Goal: Find specific page/section: Find specific page/section

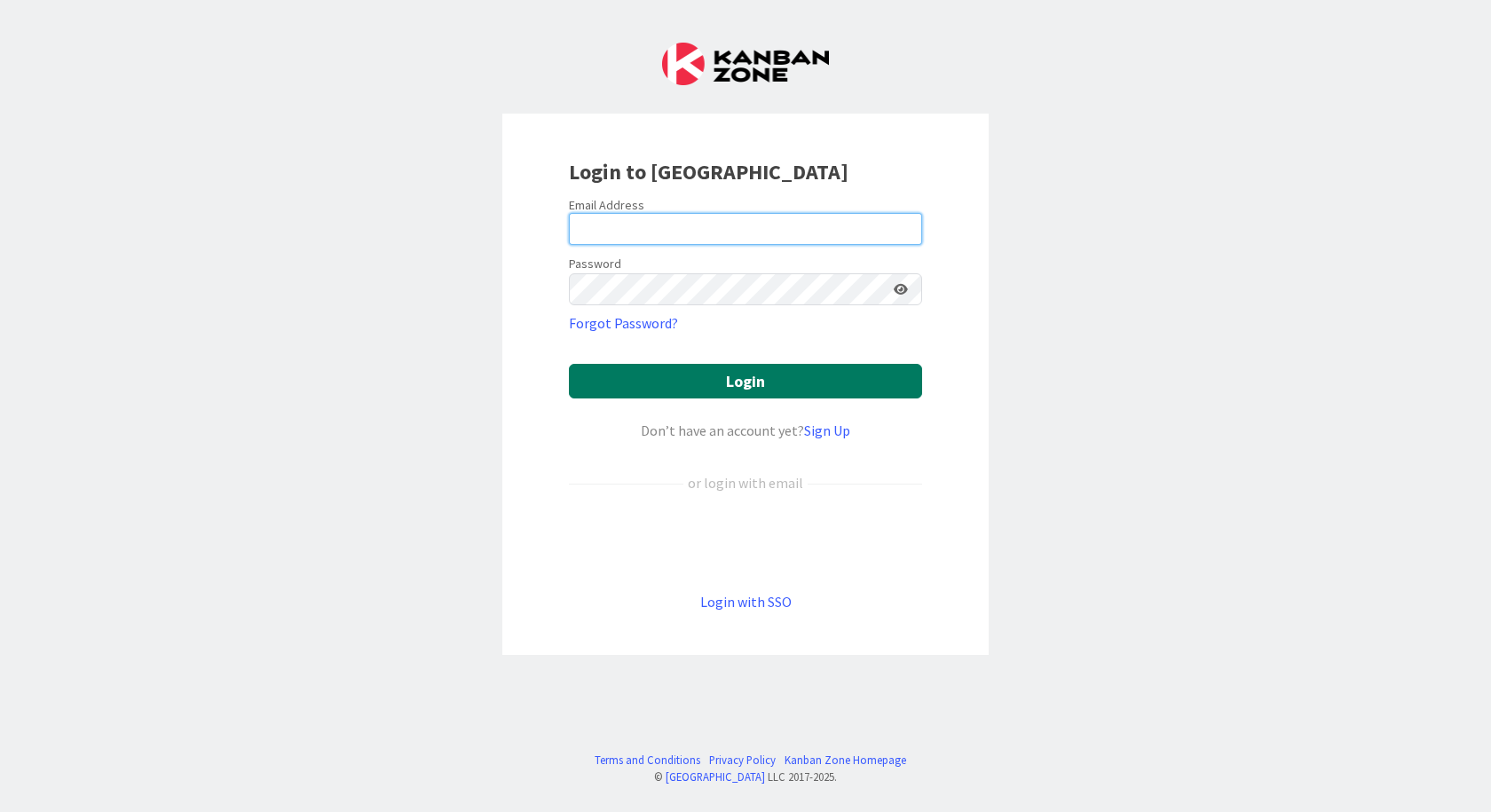
type input "[PERSON_NAME][EMAIL_ADDRESS][DOMAIN_NAME]"
click at [675, 395] on button "Login" at bounding box center [745, 380] width 353 height 35
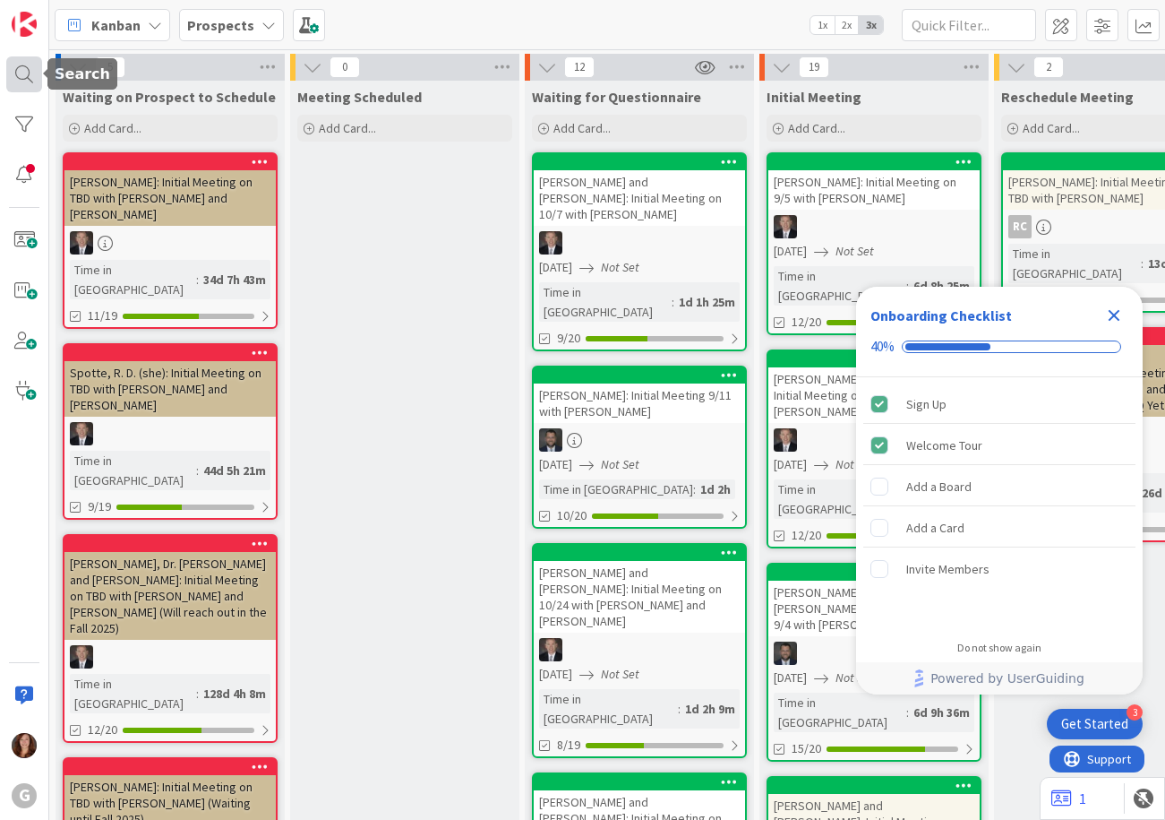
click at [15, 81] on div at bounding box center [24, 74] width 36 height 36
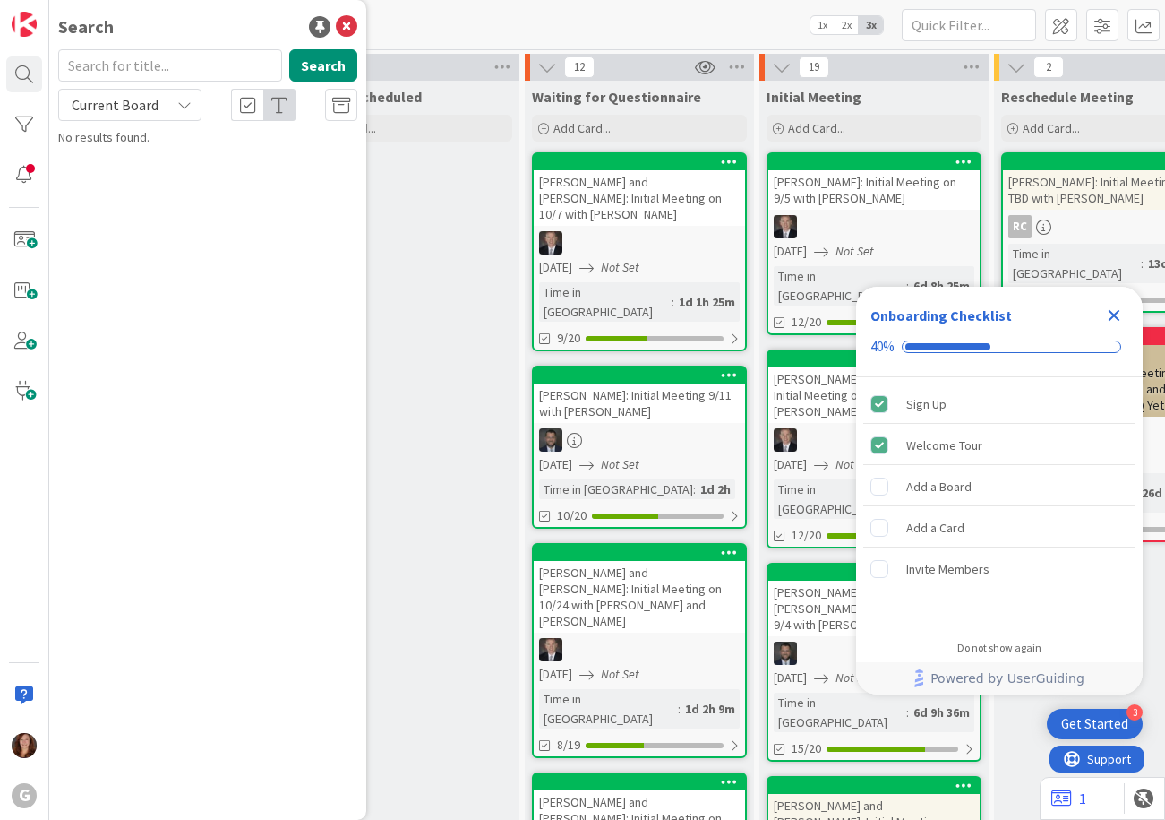
click at [99, 59] on input "text" at bounding box center [170, 65] width 224 height 32
type input "nano"
click at [207, 170] on span ", [PERSON_NAME] and [PERSON_NAME]: Initial Meeting on 9/10 with [PERSON_NAME]" at bounding box center [200, 177] width 234 height 54
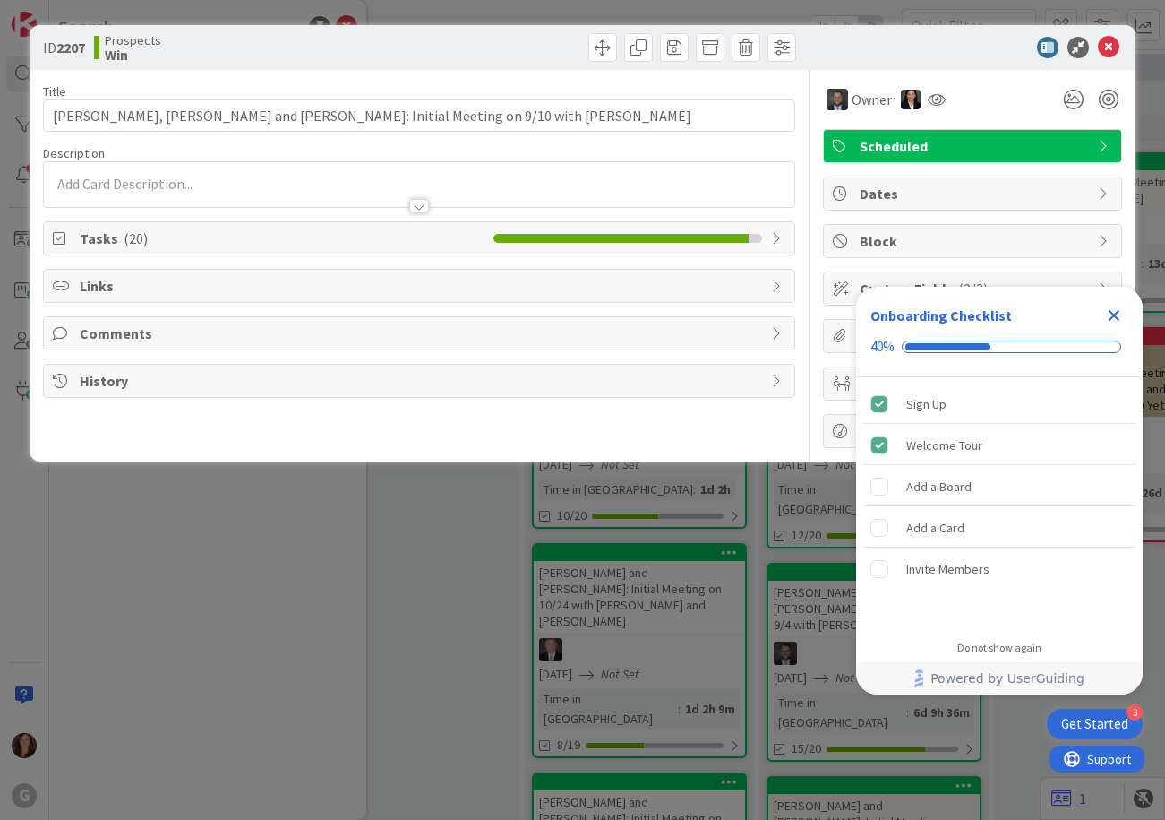
click at [90, 238] on span "Tasks ( 20 )" at bounding box center [283, 238] width 406 height 21
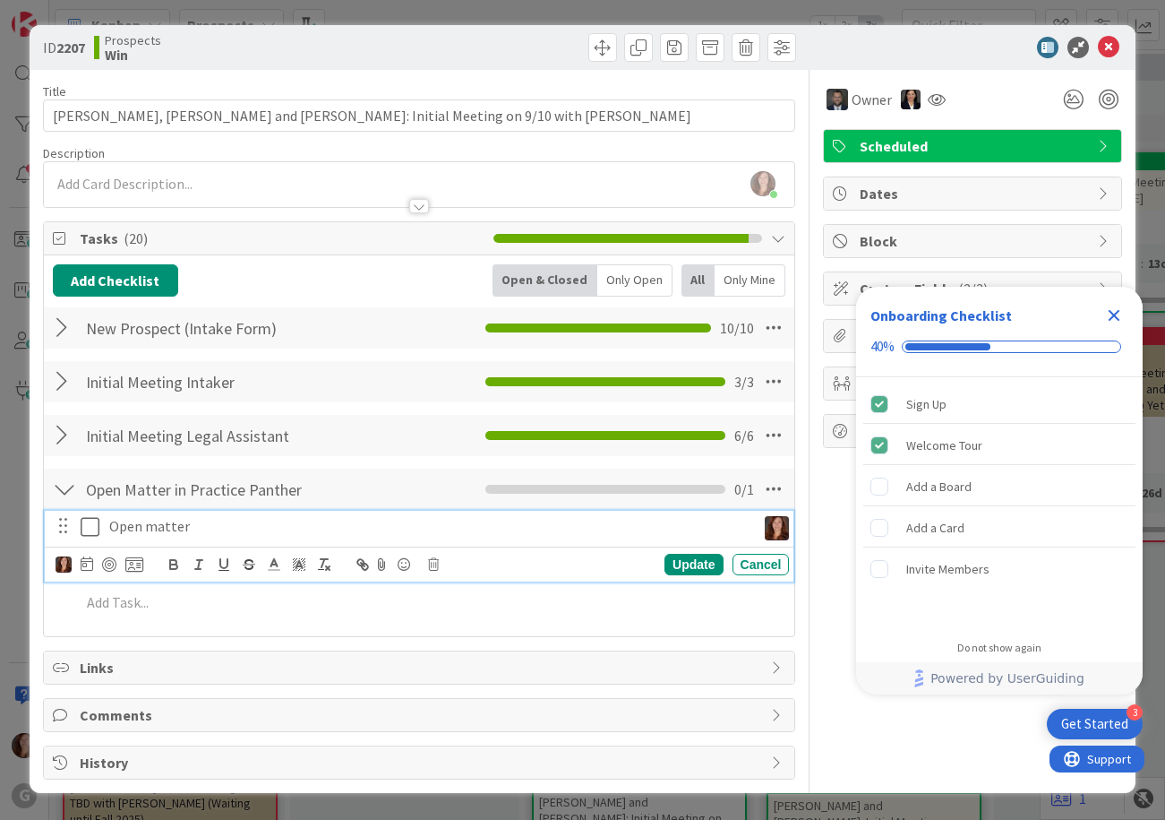
click at [89, 534] on icon at bounding box center [90, 526] width 19 height 21
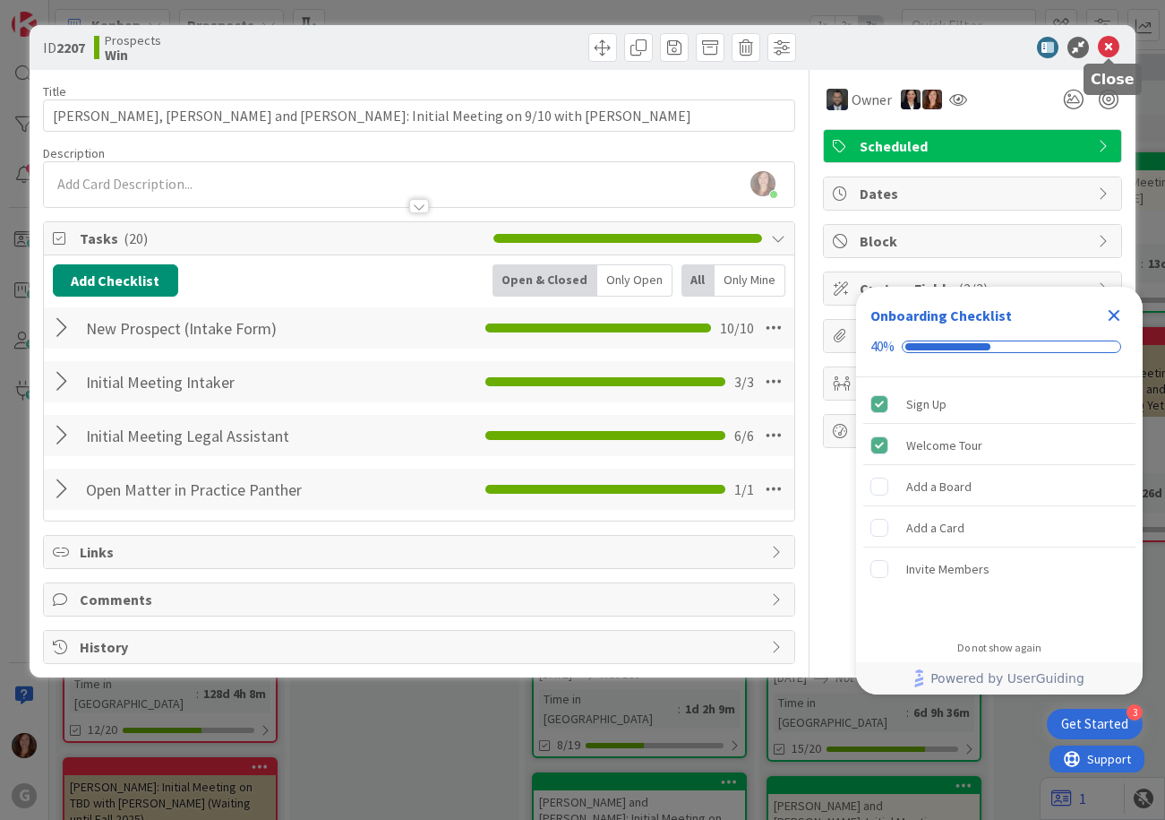
click at [1111, 46] on icon at bounding box center [1108, 47] width 21 height 21
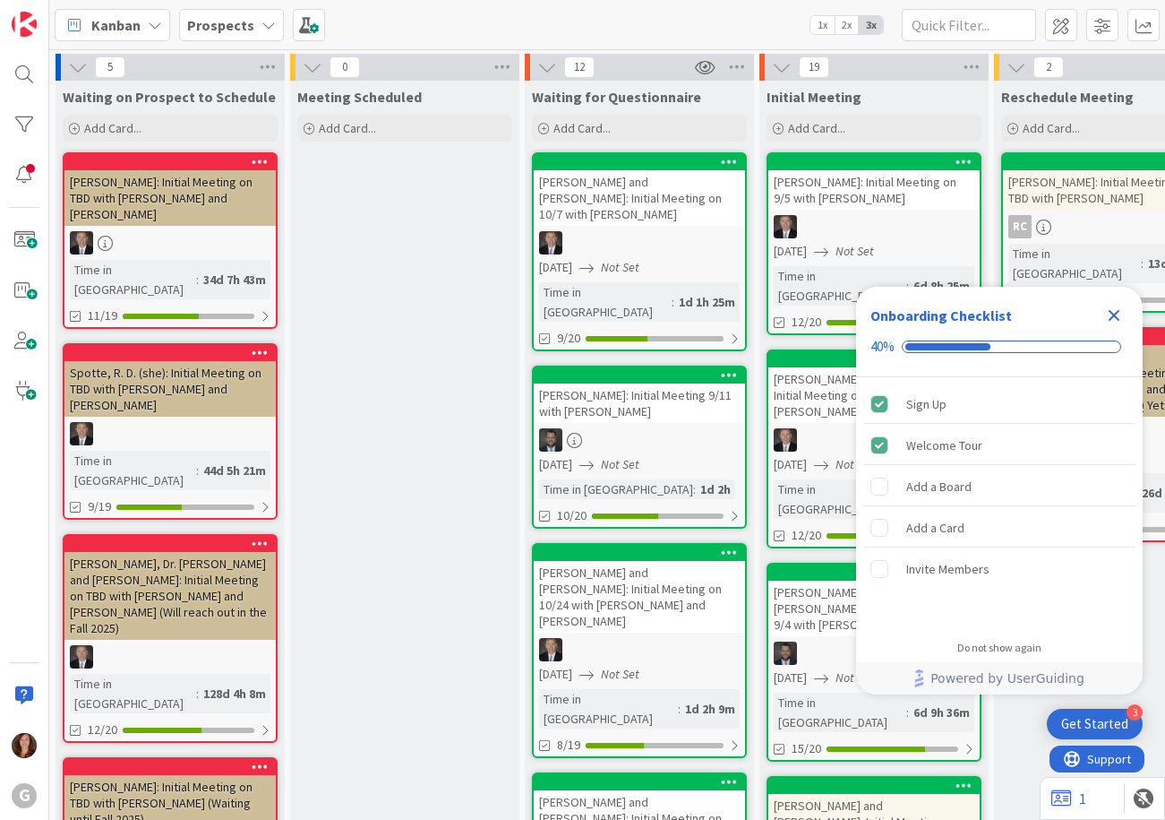
click at [194, 23] on b "Prospects" at bounding box center [220, 25] width 67 height 18
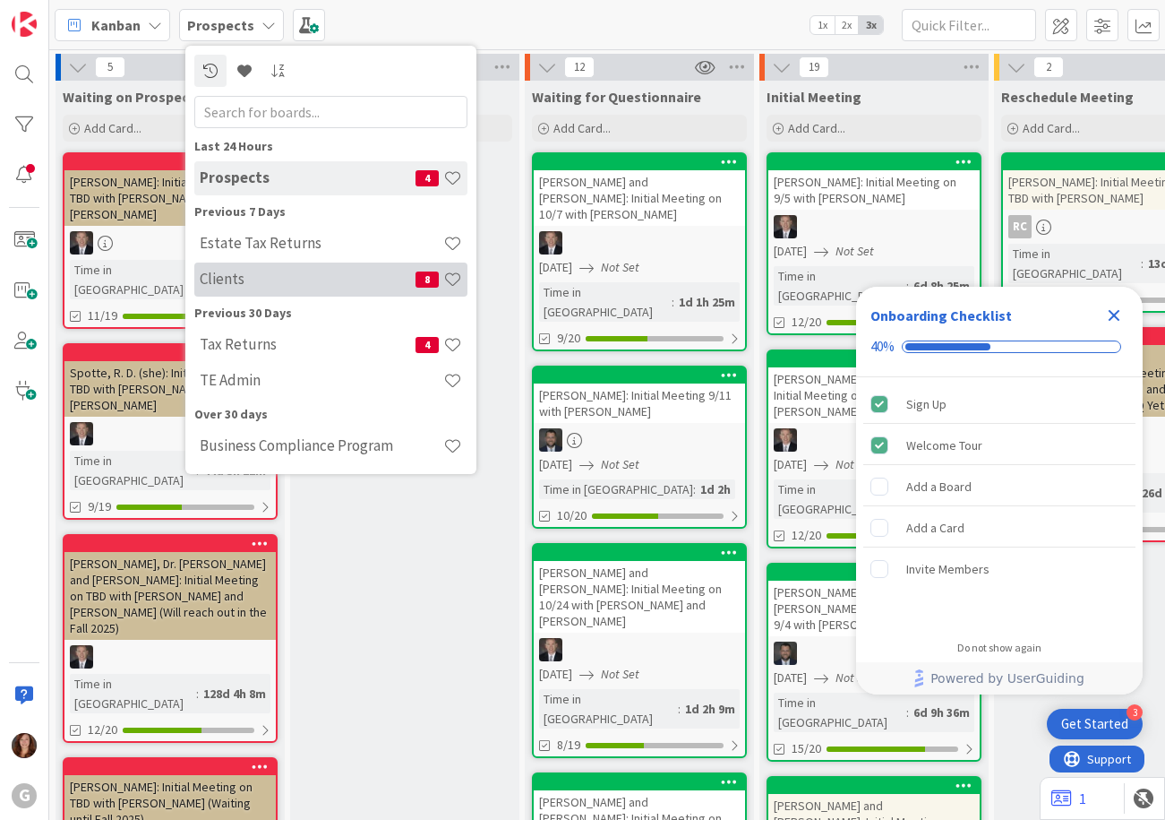
click at [207, 288] on h4 "Clients" at bounding box center [308, 279] width 216 height 18
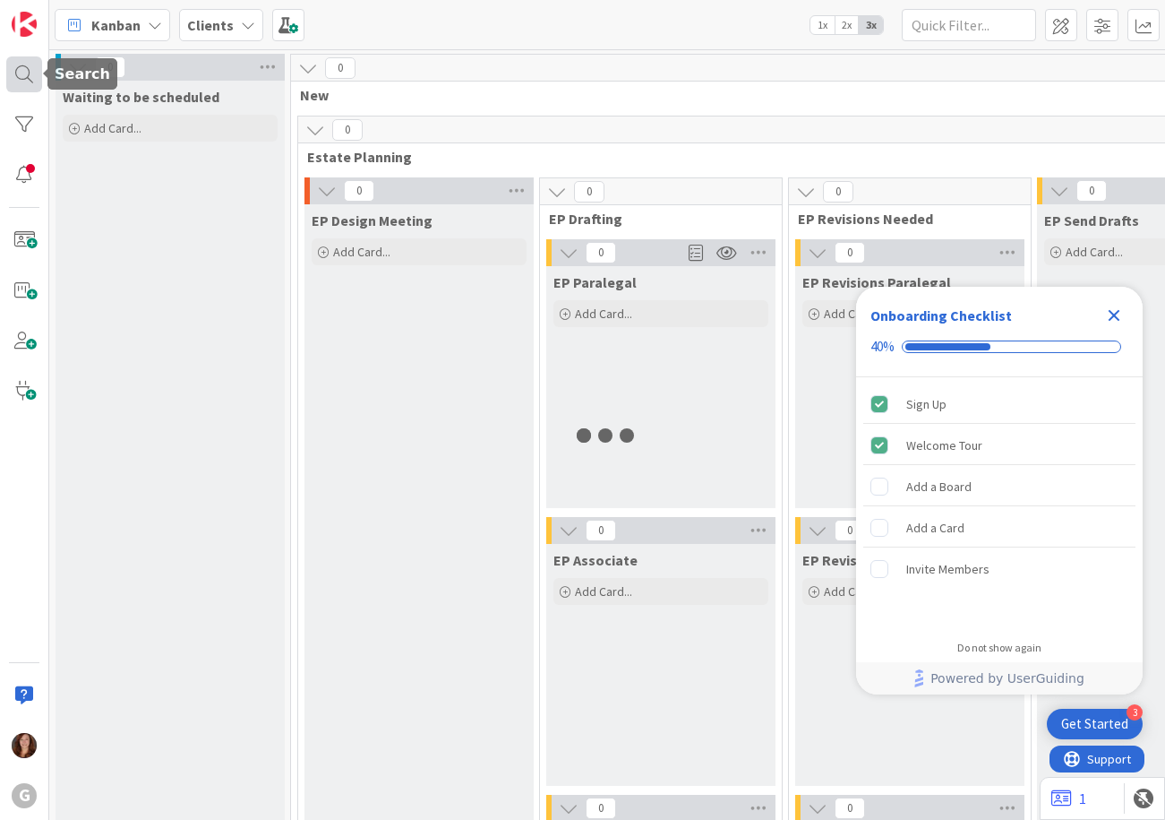
click at [26, 86] on div at bounding box center [24, 74] width 36 height 36
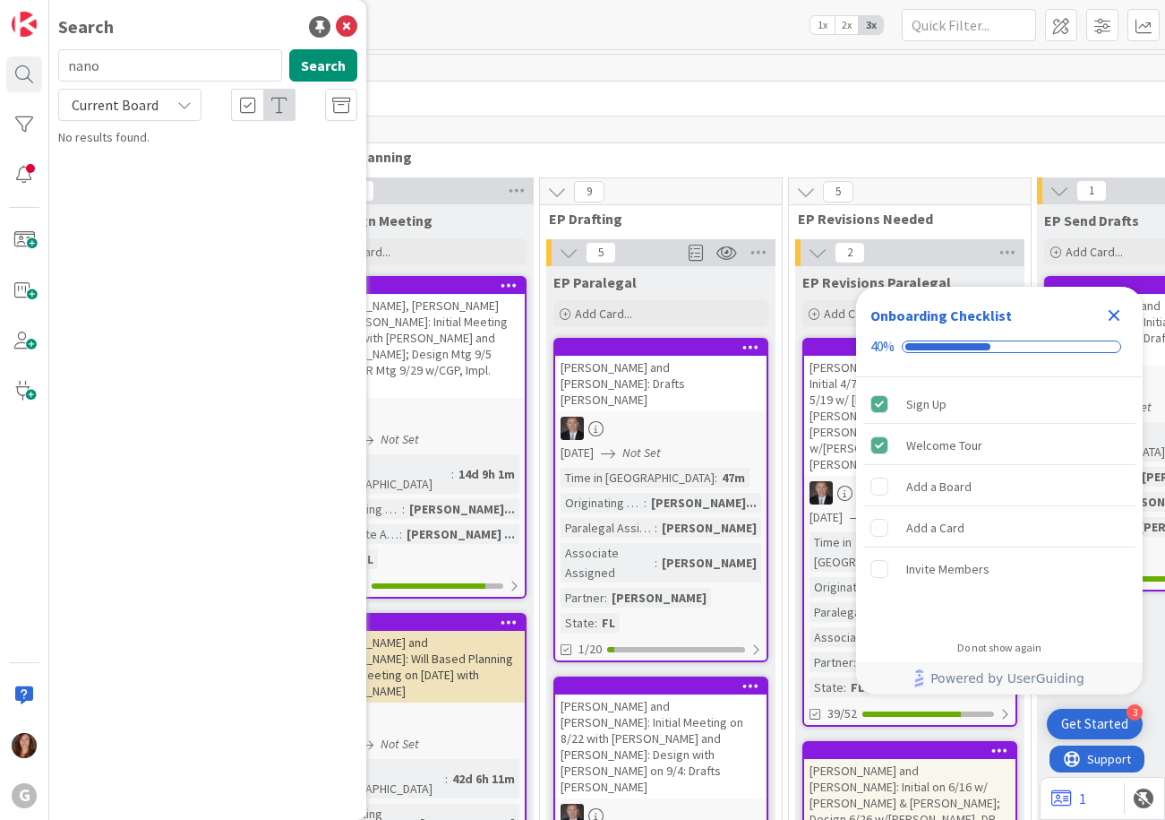
click at [131, 68] on input "nano" at bounding box center [170, 65] width 224 height 32
drag, startPoint x: 318, startPoint y: 65, endPoint x: 578, endPoint y: 74, distance: 259.9
click at [319, 65] on button "Search" at bounding box center [323, 65] width 68 height 32
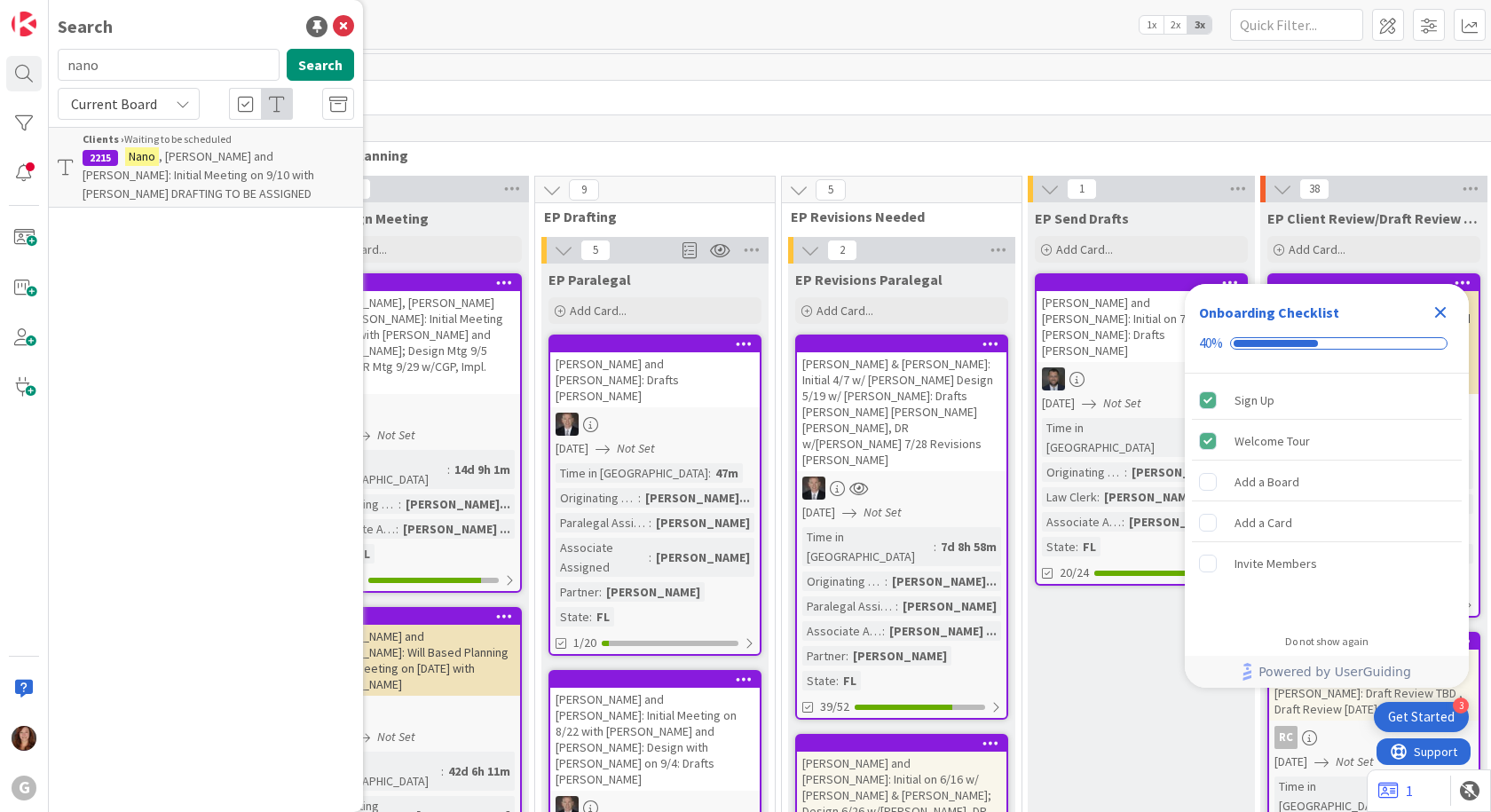
click at [183, 182] on span ", [PERSON_NAME] and [PERSON_NAME]: Initial Meeting on 9/10 with [PERSON_NAME] D…" at bounding box center [198, 175] width 232 height 53
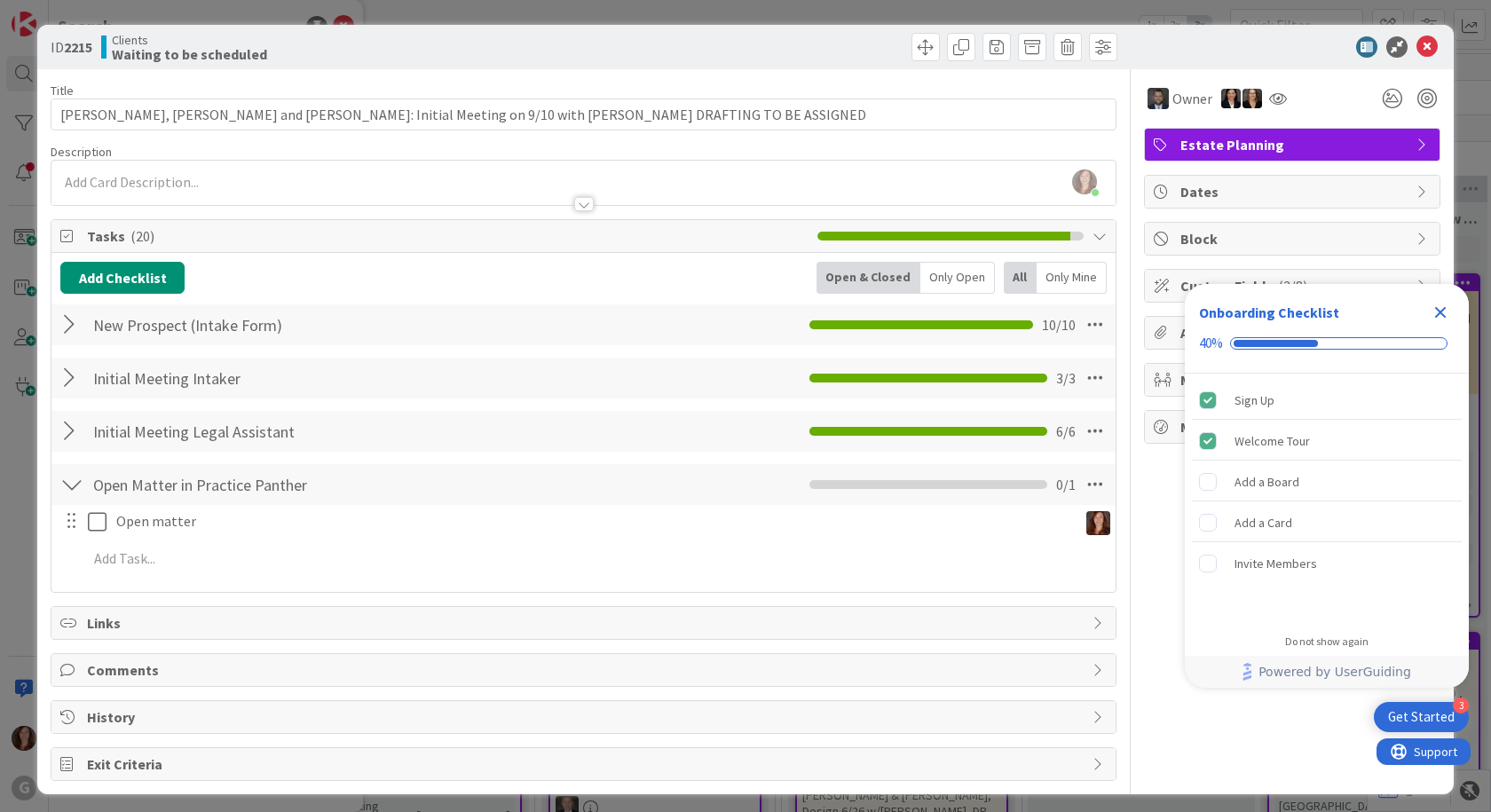
click at [1144, 491] on div "Owner Estate Planning Dates Block Custom Fields ( 2/8 ) Attachments Mirrors Met…" at bounding box center [1292, 425] width 296 height 711
click at [1445, 318] on icon "Close Checklist" at bounding box center [1440, 313] width 12 height 12
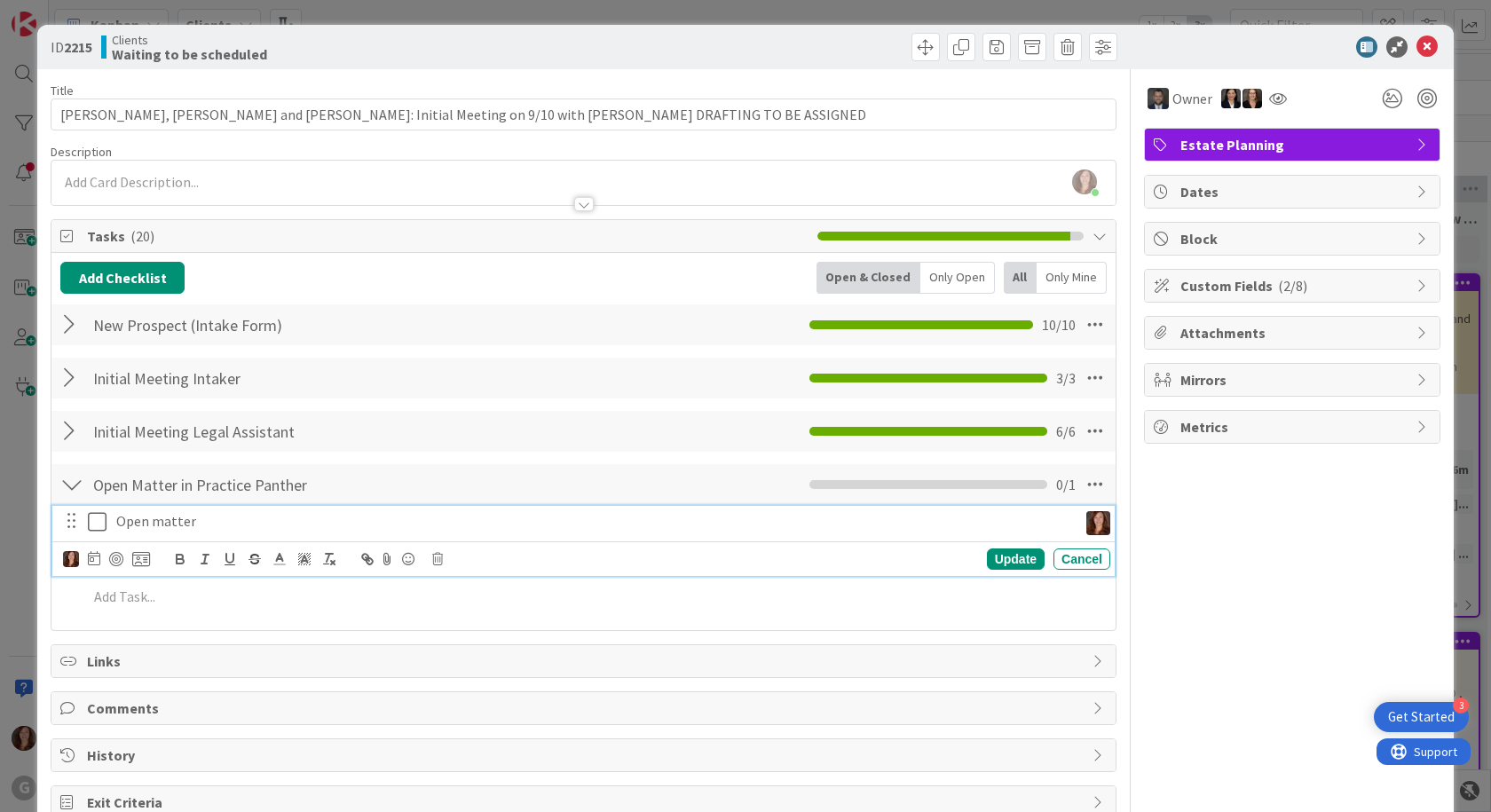
click at [92, 523] on icon at bounding box center [97, 521] width 19 height 21
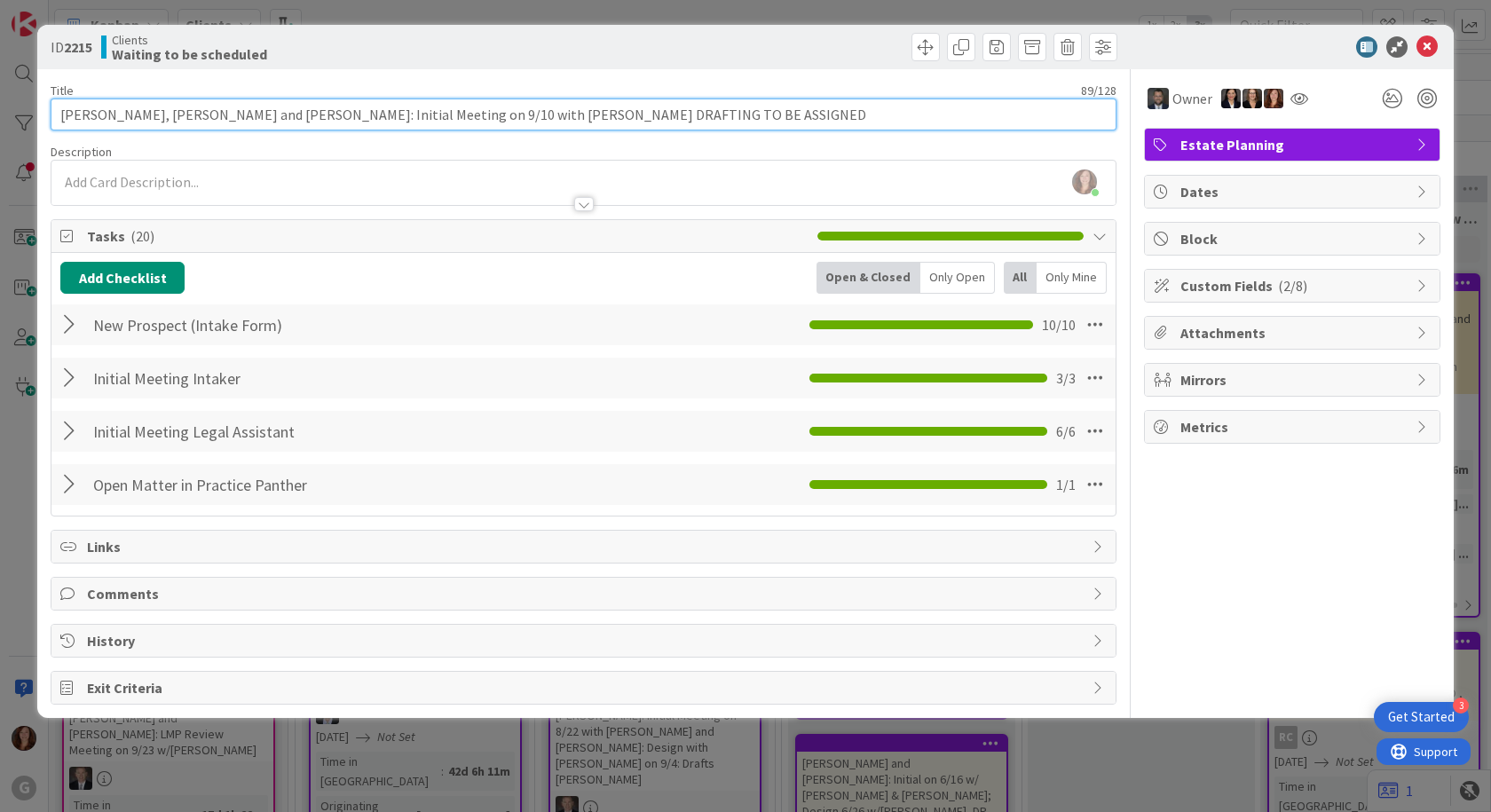
click at [329, 119] on input "[PERSON_NAME], [PERSON_NAME] and [PERSON_NAME]: Initial Meeting on 9/10 with [P…" at bounding box center [584, 114] width 1066 height 32
drag, startPoint x: 334, startPoint y: 117, endPoint x: 285, endPoint y: 104, distance: 50.7
click at [285, 104] on input "[PERSON_NAME], [PERSON_NAME] and [PERSON_NAME]: Initial Meeting on 9/10 with [P…" at bounding box center [584, 114] width 1066 height 32
type input "[PERSON_NAME], [PERSON_NAME] and [PERSON_NAME]: Initial on 9/10 with [PERSON_NA…"
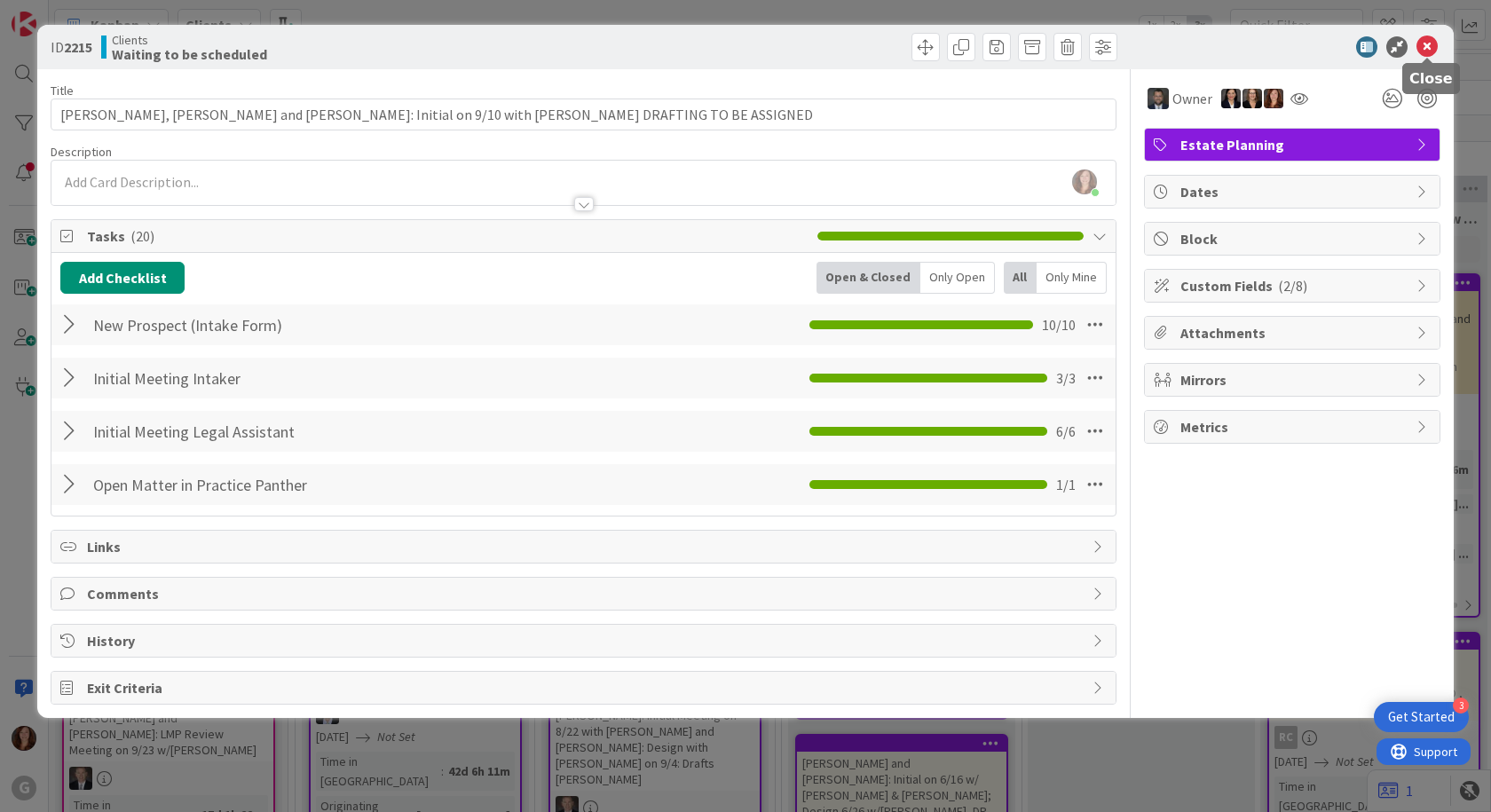
click at [1432, 44] on icon at bounding box center [1427, 47] width 21 height 21
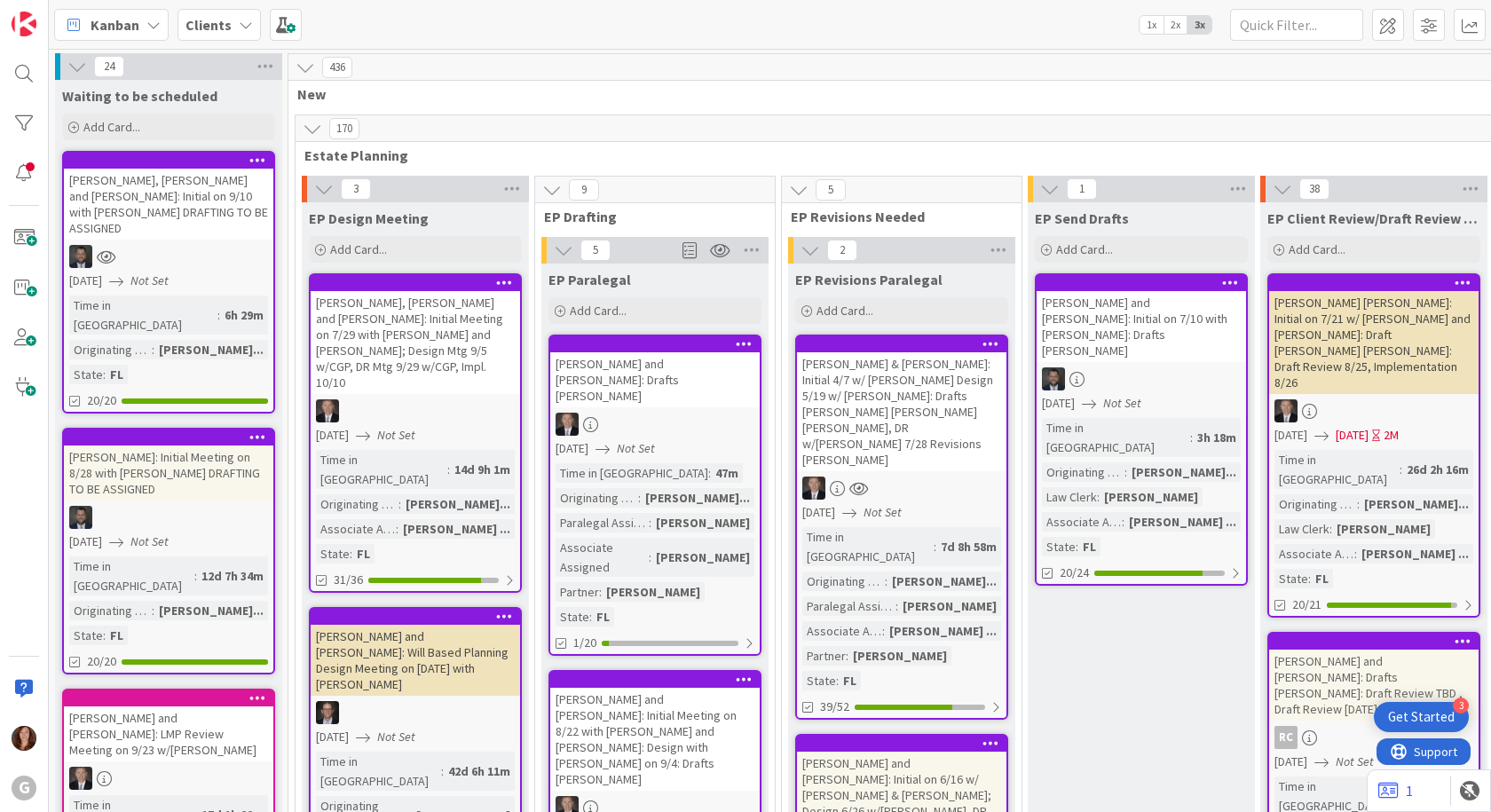
click at [205, 166] on div at bounding box center [167, 160] width 209 height 16
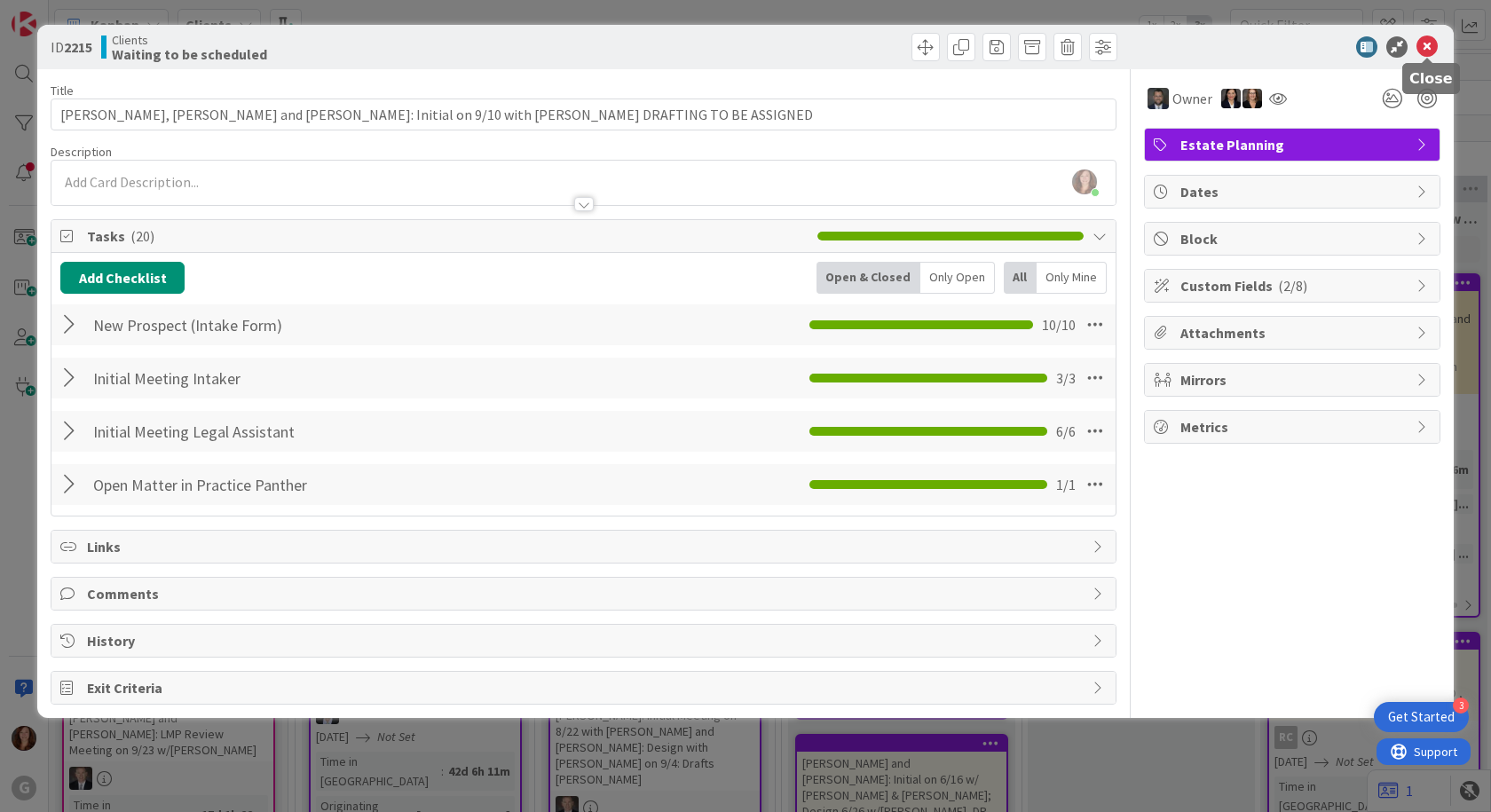
click at [1427, 51] on icon at bounding box center [1427, 47] width 21 height 21
